Goal: Information Seeking & Learning: Learn about a topic

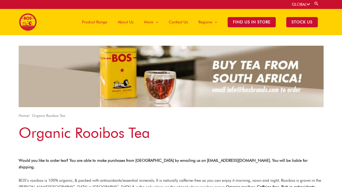
click at [97, 20] on span "Product Range" at bounding box center [94, 22] width 25 height 16
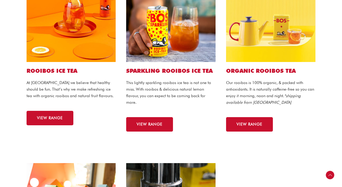
scroll to position [171, 0]
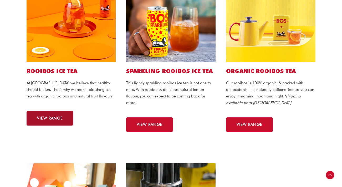
click at [50, 121] on link "VIEW RANGE" at bounding box center [50, 118] width 47 height 14
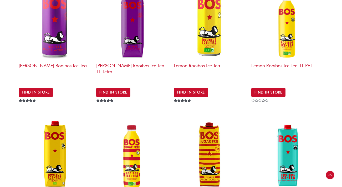
scroll to position [224, 0]
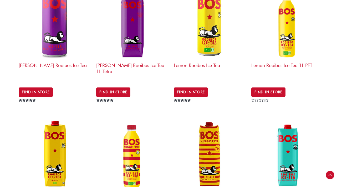
click at [209, 42] on img at bounding box center [210, 24] width 72 height 72
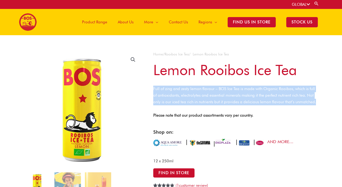
drag, startPoint x: 317, startPoint y: 102, endPoint x: 154, endPoint y: 91, distance: 163.2
click at [154, 91] on p "Full of zing and zesty lemon flavour – BOS Ice Tea is made with Organic Rooibos…" at bounding box center [235, 95] width 164 height 19
copy p "Full of zing and zesty lemon flavour – BOS Ice Tea is made with Organic Rooibos…"
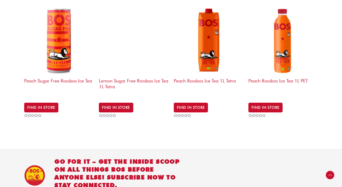
scroll to position [506, 0]
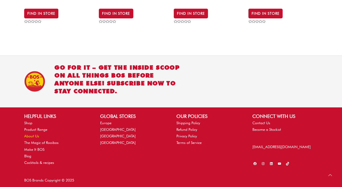
click at [27, 134] on link "About Us" at bounding box center [31, 136] width 15 height 4
